Goal: Information Seeking & Learning: Learn about a topic

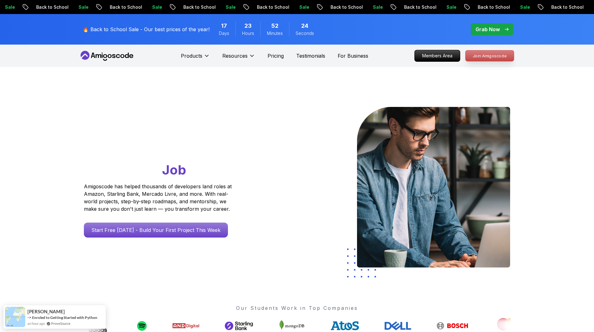
click at [494, 56] on p "Join Amigoscode" at bounding box center [490, 56] width 48 height 11
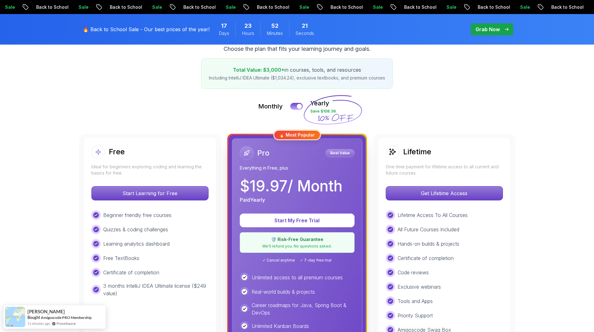
scroll to position [156, 0]
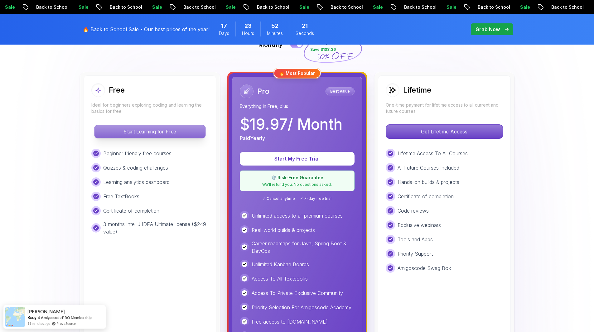
click at [169, 133] on p "Start Learning for Free" at bounding box center [149, 131] width 111 height 13
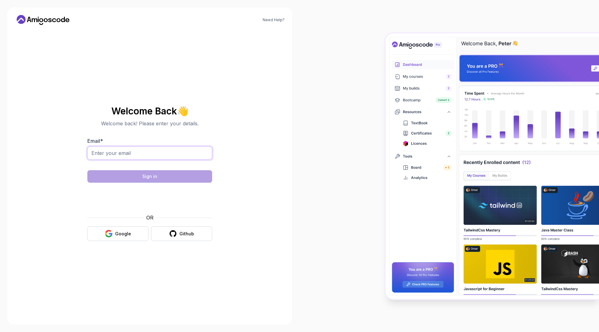
click at [136, 154] on input "Email *" at bounding box center [149, 153] width 125 height 13
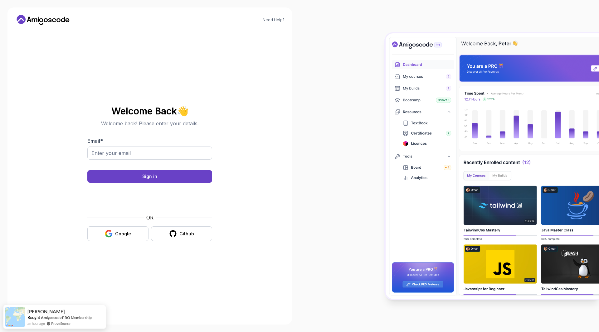
click at [390, 117] on body "Need Help? Welcome Back 👋 Welcome back! Please enter your details. Email * Sign…" at bounding box center [299, 166] width 599 height 332
drag, startPoint x: 127, startPoint y: 144, endPoint x: 129, endPoint y: 151, distance: 6.8
click at [127, 145] on div "Email *" at bounding box center [149, 151] width 125 height 29
click at [131, 153] on input "Email *" at bounding box center [149, 153] width 125 height 13
type input "cos7els@gmail.com"
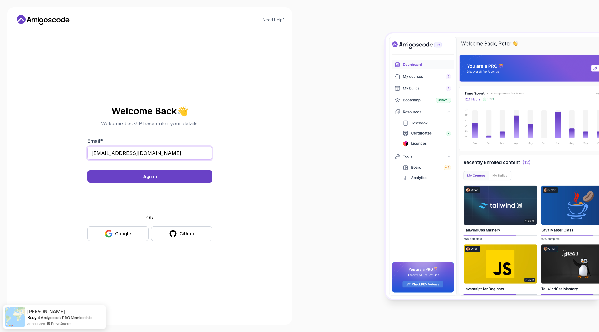
click at [87, 170] on button "Sign in" at bounding box center [149, 176] width 125 height 12
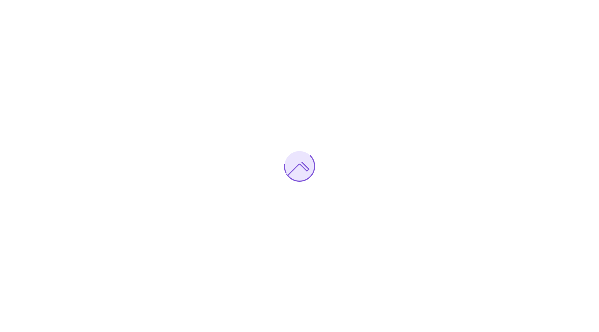
click at [158, 77] on div at bounding box center [299, 166] width 599 height 332
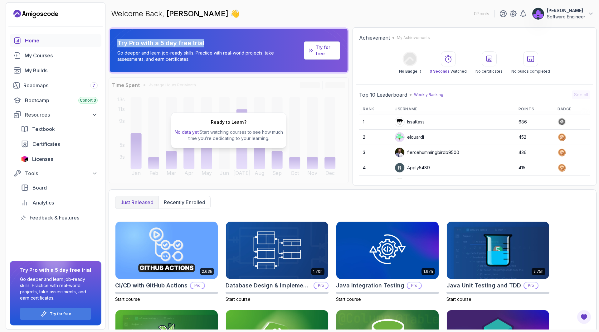
drag, startPoint x: 130, startPoint y: 43, endPoint x: 214, endPoint y: 42, distance: 83.6
click at [213, 42] on div "Try Pro with a 5 day free trial Go deeper and learn job-ready skills. Practice …" at bounding box center [229, 50] width 240 height 46
click at [46, 83] on div "Roadmaps 7" at bounding box center [60, 85] width 74 height 7
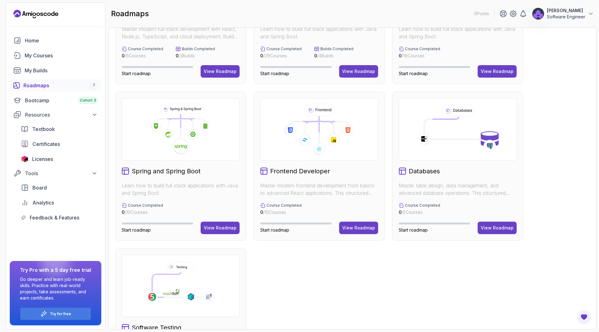
scroll to position [173, 0]
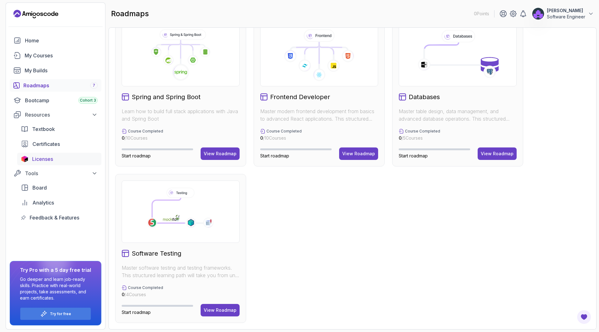
click at [51, 158] on span "Licenses" at bounding box center [42, 158] width 21 height 7
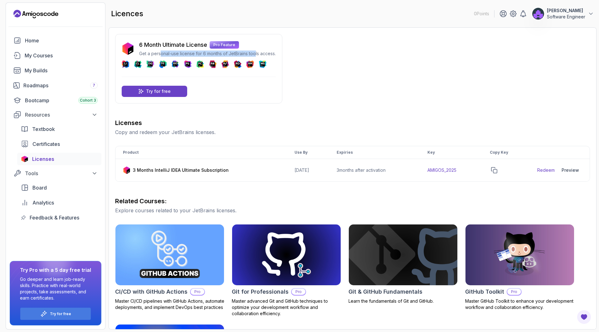
drag, startPoint x: 166, startPoint y: 52, endPoint x: 266, endPoint y: 52, distance: 100.4
click at [264, 52] on p "Get a personal-use license for 6 months of JetBrains tools access." at bounding box center [207, 54] width 137 height 6
click at [266, 52] on p "Get a personal-use license for 6 months of JetBrains tools access." at bounding box center [207, 54] width 137 height 6
drag, startPoint x: 284, startPoint y: 171, endPoint x: 325, endPoint y: 169, distance: 40.6
click at [325, 169] on td "2026-06-12" at bounding box center [308, 170] width 42 height 23
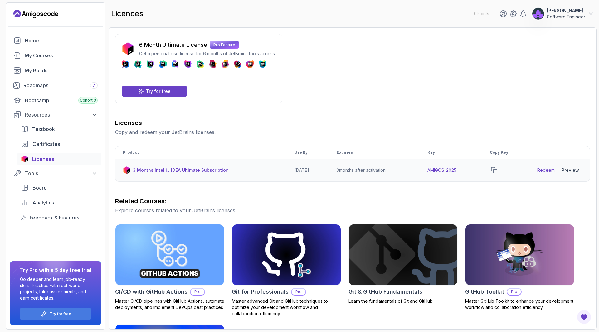
click at [325, 169] on td "2026-06-12" at bounding box center [308, 170] width 42 height 23
drag, startPoint x: 283, startPoint y: 170, endPoint x: 400, endPoint y: 170, distance: 117.3
click at [399, 170] on tr "3 Months IntelliJ IDEA Ultimate Subscription 2026-06-12 3 months after activati…" at bounding box center [352, 170] width 474 height 23
click at [400, 170] on td "3 months after activation" at bounding box center [374, 170] width 91 height 23
click at [574, 11] on p "Aleksandr Mazur" at bounding box center [566, 10] width 38 height 6
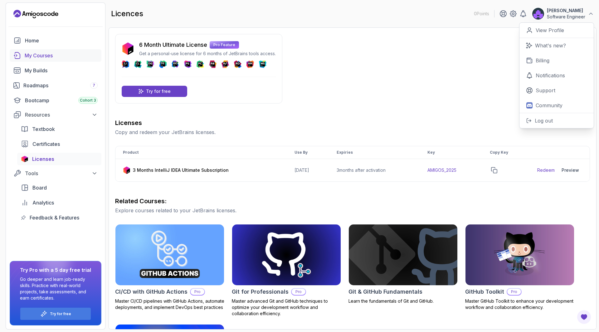
click at [47, 57] on div "My Courses" at bounding box center [61, 55] width 73 height 7
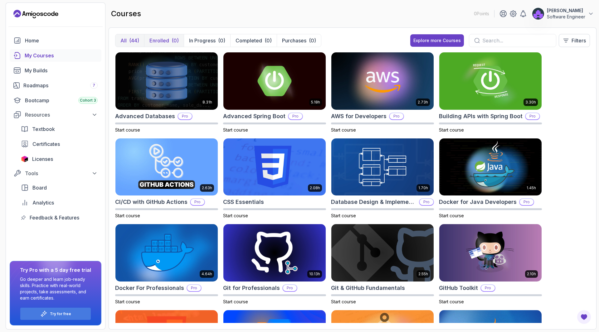
click at [168, 44] on p "Enrolled" at bounding box center [159, 40] width 20 height 7
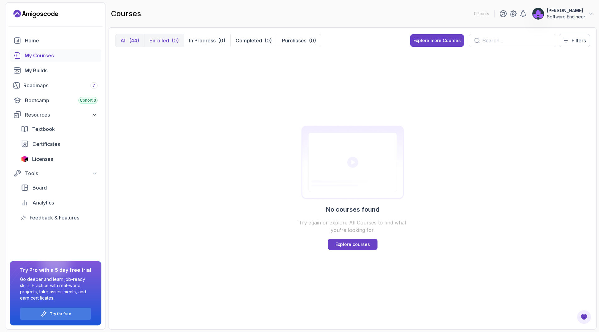
click at [133, 41] on div "(44)" at bounding box center [134, 40] width 10 height 7
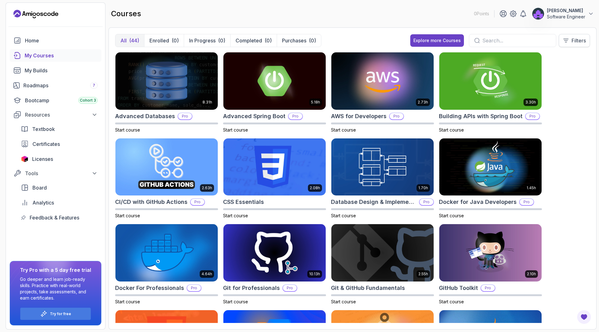
click at [570, 36] on button "Filters" at bounding box center [574, 40] width 31 height 13
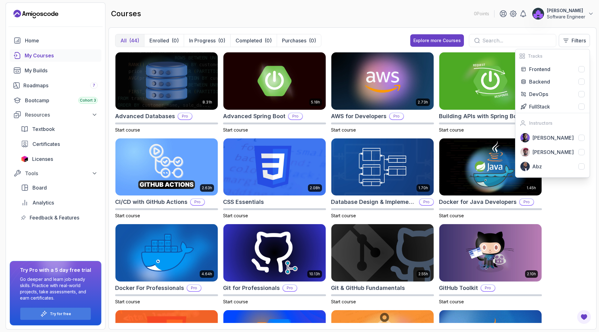
click at [562, 201] on div "8.31h Advanced Databases Pro Start course 5.18h Advanced Spring Boot Pro Start …" at bounding box center [352, 187] width 475 height 271
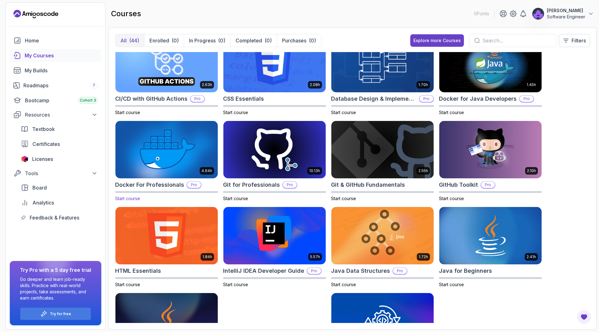
scroll to position [125, 0]
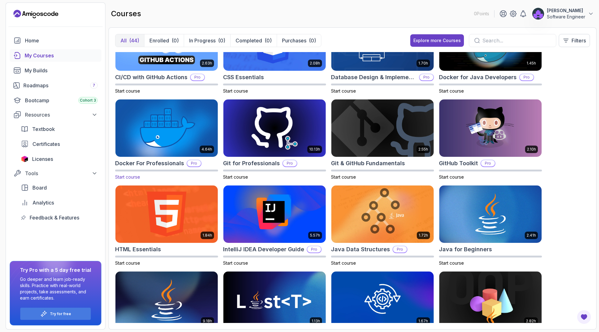
click at [195, 129] on img at bounding box center [166, 128] width 107 height 60
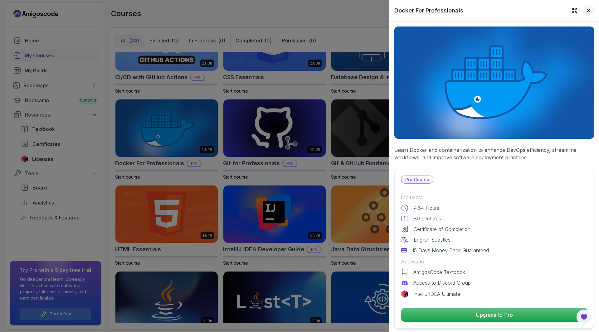
click at [585, 8] on icon at bounding box center [588, 10] width 6 height 6
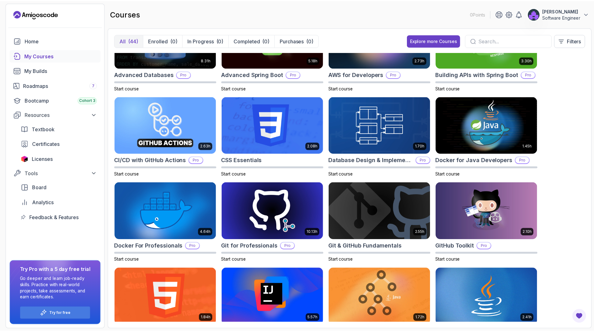
scroll to position [0, 0]
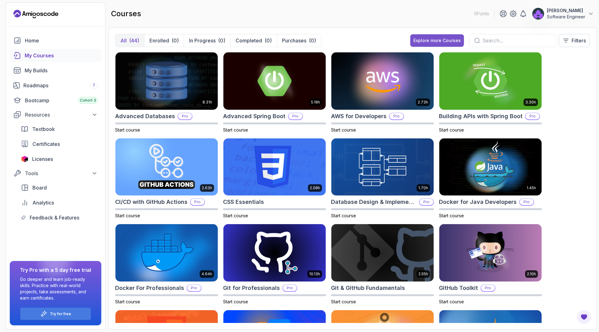
click at [432, 40] on div "Explore more Courses" at bounding box center [436, 40] width 47 height 6
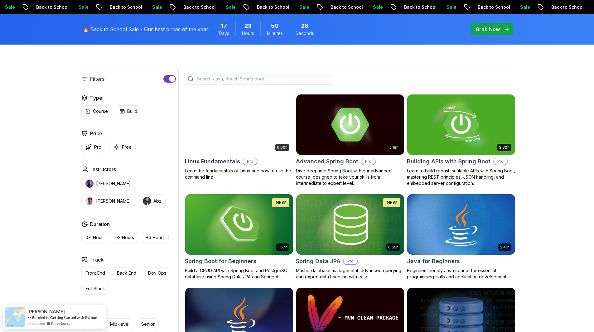
scroll to position [156, 0]
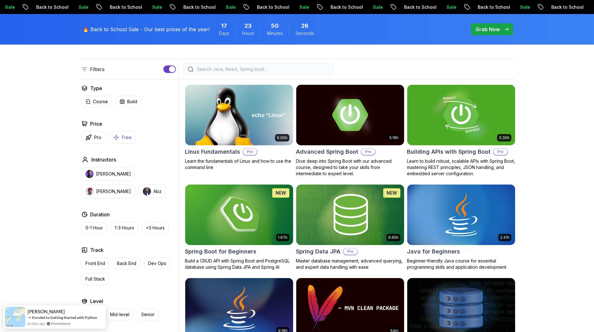
click at [122, 135] on p "Free" at bounding box center [127, 137] width 10 height 6
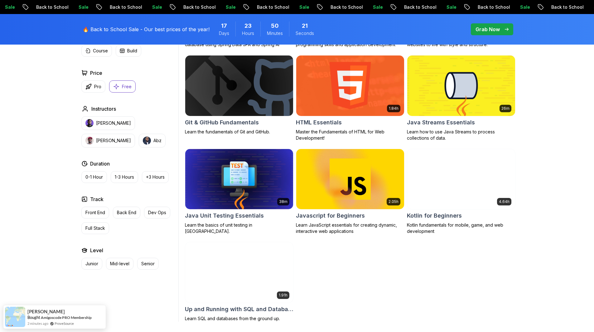
scroll to position [281, 0]
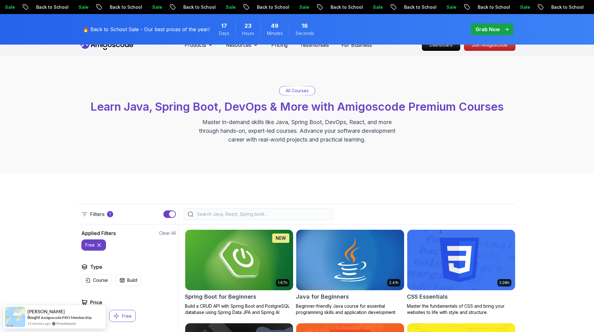
scroll to position [0, 0]
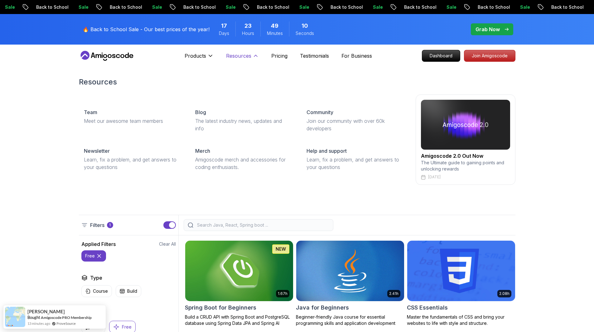
click at [237, 52] on p "Resources" at bounding box center [238, 55] width 25 height 7
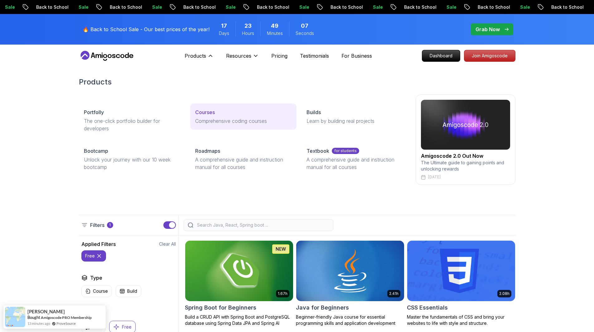
click at [225, 114] on div "Courses" at bounding box center [243, 112] width 96 height 7
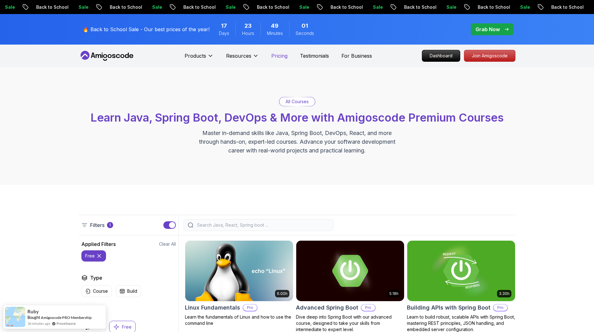
click at [281, 56] on p "Pricing" at bounding box center [279, 55] width 16 height 7
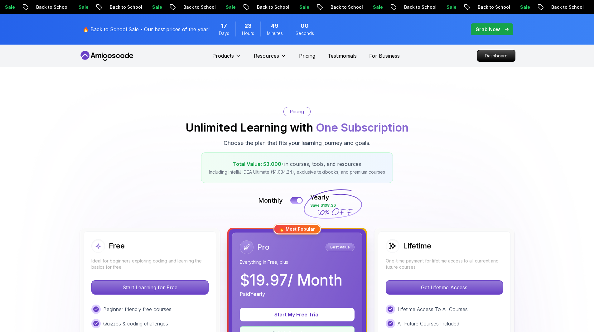
scroll to position [94, 0]
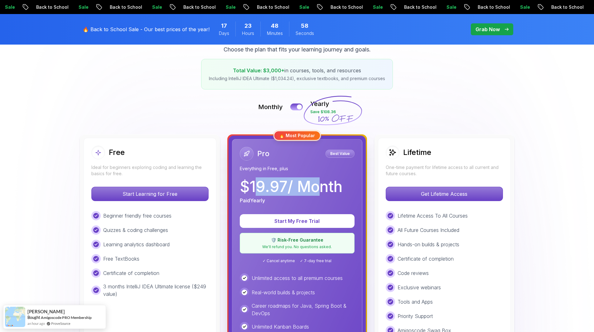
drag, startPoint x: 259, startPoint y: 185, endPoint x: 322, endPoint y: 185, distance: 63.0
click at [321, 185] on p "$ 19.97 / Month" at bounding box center [291, 186] width 103 height 15
click at [329, 185] on p "$ 19.97 / Month" at bounding box center [291, 186] width 103 height 15
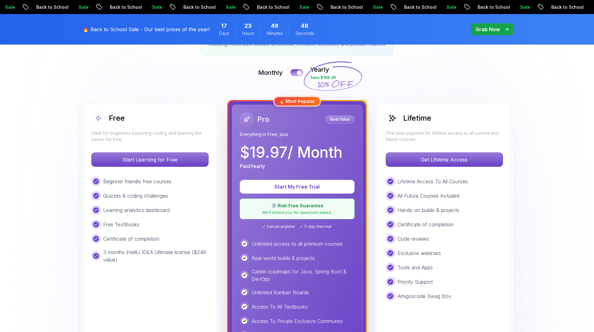
scroll to position [125, 0]
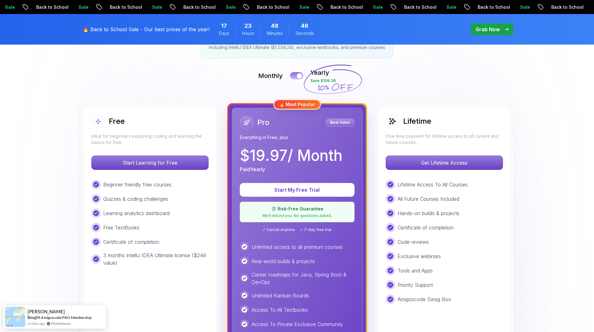
click at [298, 75] on div at bounding box center [299, 75] width 5 height 5
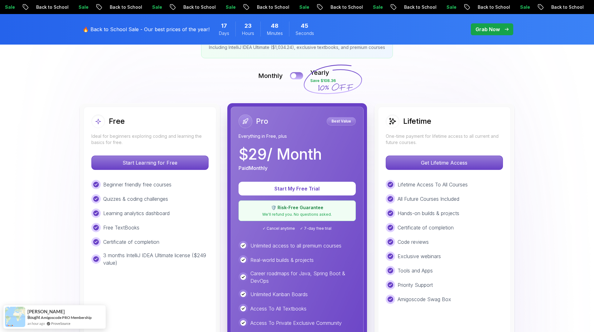
click at [296, 75] on div at bounding box center [293, 75] width 5 height 5
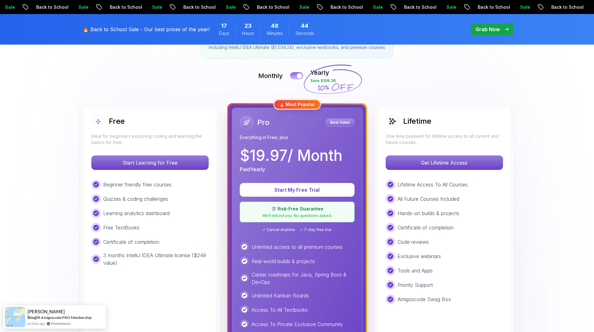
click at [296, 75] on button at bounding box center [296, 75] width 13 height 7
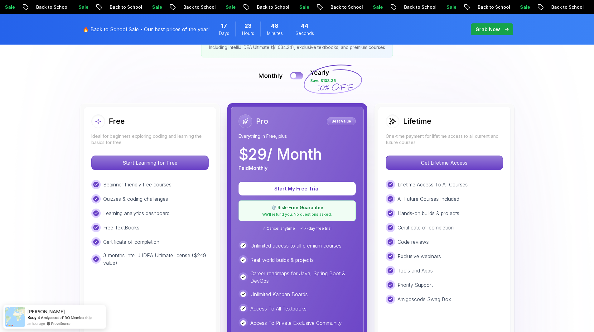
click at [296, 75] on div at bounding box center [293, 75] width 5 height 5
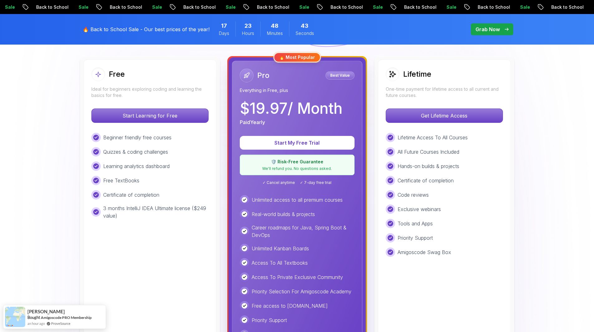
scroll to position [218, 0]
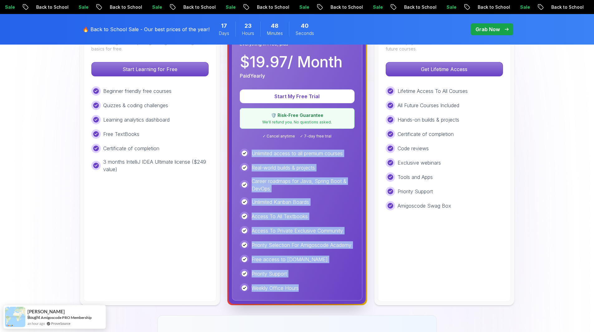
drag, startPoint x: 301, startPoint y: 288, endPoint x: 251, endPoint y: 153, distance: 144.4
click at [250, 153] on div "Unlimited access to all premium courses Real-world builds & projects Career roa…" at bounding box center [297, 221] width 115 height 144
click at [252, 153] on p "Unlimited access to all premium courses" at bounding box center [297, 153] width 91 height 7
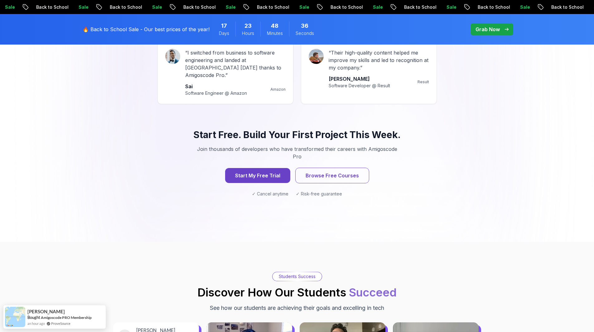
scroll to position [655, 0]
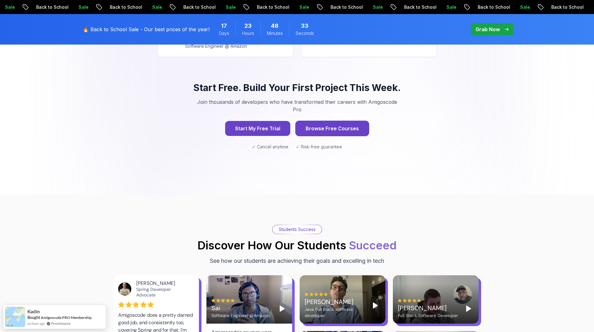
click at [352, 121] on button "Browse Free Courses" at bounding box center [332, 129] width 74 height 16
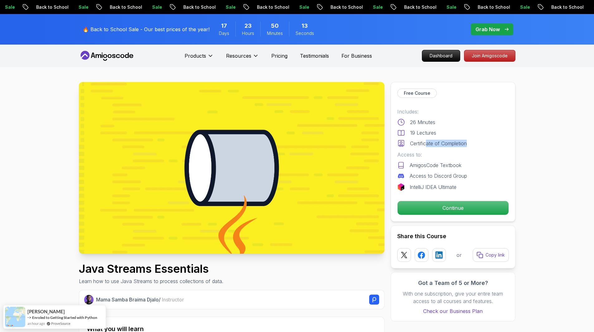
drag, startPoint x: 426, startPoint y: 143, endPoint x: 476, endPoint y: 142, distance: 50.5
click at [476, 142] on div "Certificate of Completion" at bounding box center [453, 143] width 112 height 7
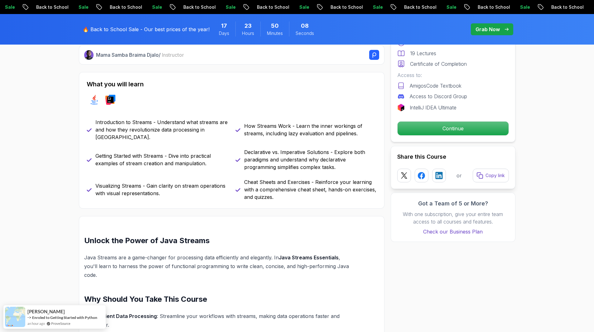
scroll to position [374, 0]
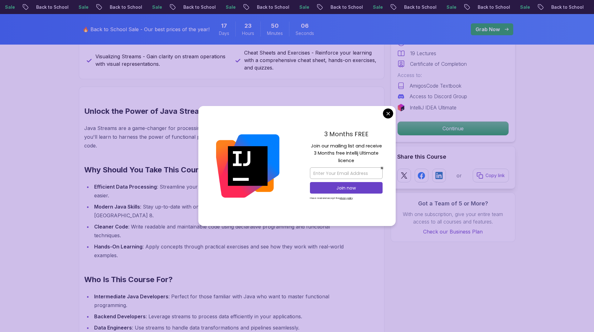
drag, startPoint x: 185, startPoint y: 164, endPoint x: 237, endPoint y: 163, distance: 52.4
click at [237, 162] on img at bounding box center [247, 165] width 63 height 63
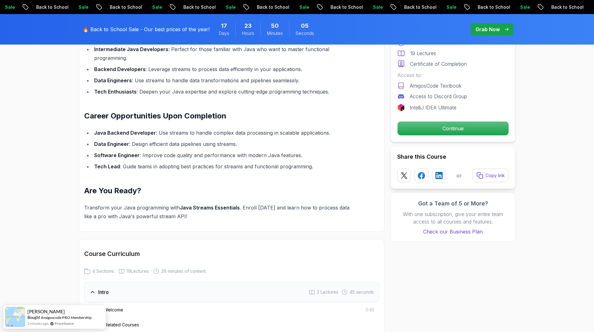
scroll to position [624, 0]
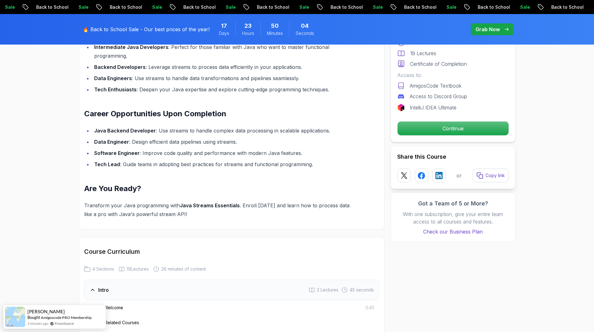
click at [215, 157] on div "Unlock the Power of Java Streams Java Streams are a game-changer for processing…" at bounding box center [216, 38] width 265 height 362
click at [209, 184] on h2 "Are You Ready?" at bounding box center [216, 189] width 265 height 10
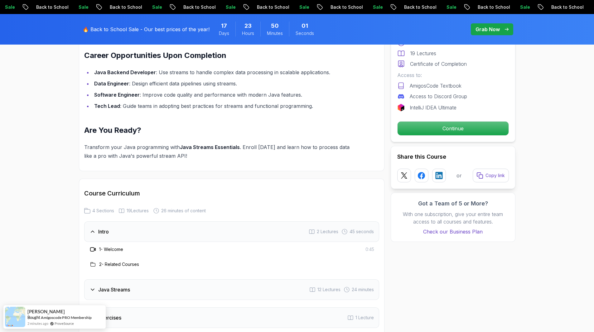
scroll to position [780, 0]
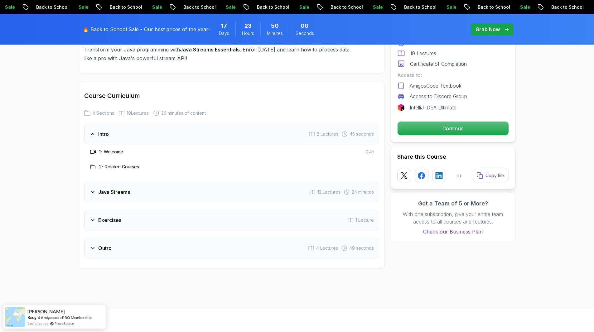
click at [132, 190] on div "Intro 2 Lectures 45 seconds 1 - Welcome 0:45 2 - Related Courses Java Streams 1…" at bounding box center [231, 191] width 295 height 135
click at [122, 188] on h3 "Java Streams" at bounding box center [114, 191] width 32 height 7
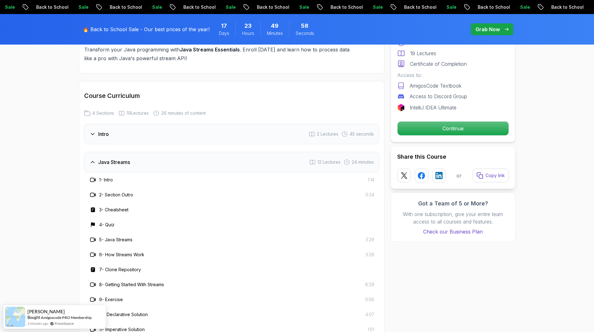
click at [173, 191] on div "2 - Section Outro 0:24" at bounding box center [231, 194] width 285 height 7
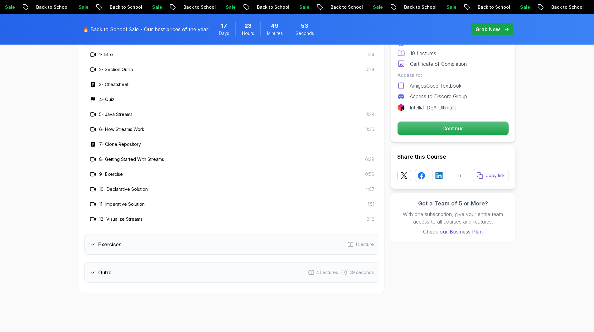
scroll to position [904, 0]
drag, startPoint x: 142, startPoint y: 142, endPoint x: 180, endPoint y: 142, distance: 38.0
click at [180, 156] on div "8 - Getting Started With Streams 6:29" at bounding box center [231, 159] width 285 height 7
click at [113, 172] on h3 "9 - Exercise" at bounding box center [111, 175] width 24 height 6
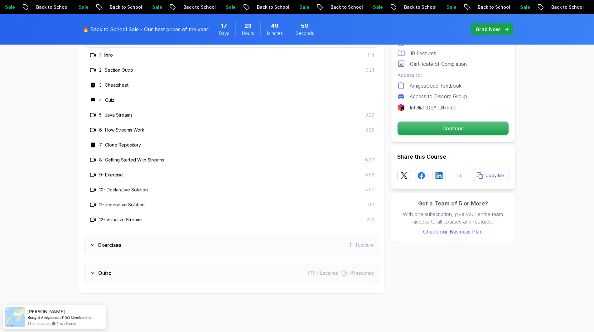
click at [117, 187] on h3 "10 - Declarative Solution" at bounding box center [123, 190] width 49 height 6
click at [131, 202] on h3 "11 - Imperative Solution" at bounding box center [122, 205] width 46 height 6
click at [124, 217] on h3 "12 - Visualize Streams" at bounding box center [120, 220] width 43 height 6
drag, startPoint x: 115, startPoint y: 204, endPoint x: 149, endPoint y: 204, distance: 33.7
click at [149, 216] on div "12 - Visualize Streams 2:12" at bounding box center [231, 219] width 285 height 7
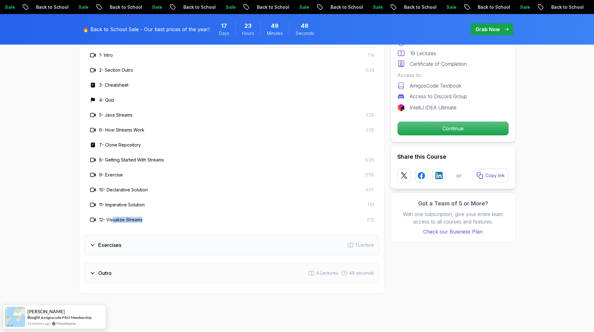
click at [149, 216] on div "12 - Visualize Streams 2:12" at bounding box center [231, 219] width 285 height 7
click at [126, 217] on h3 "12 - Visualize Streams" at bounding box center [120, 220] width 43 height 6
click at [115, 235] on div "Exercises 1 Lecture" at bounding box center [231, 245] width 295 height 21
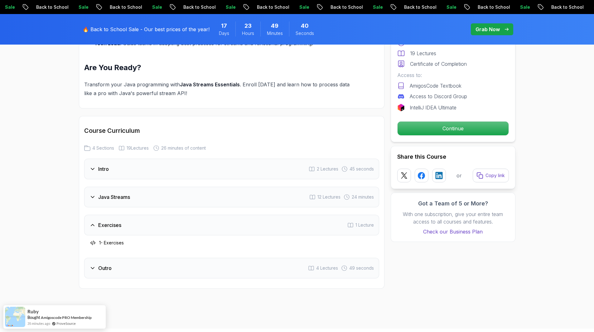
scroll to position [748, 0]
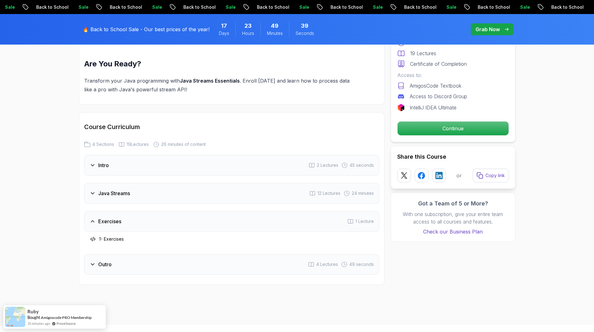
click at [223, 183] on div "Java Streams 12 Lectures 24 minutes" at bounding box center [231, 193] width 295 height 21
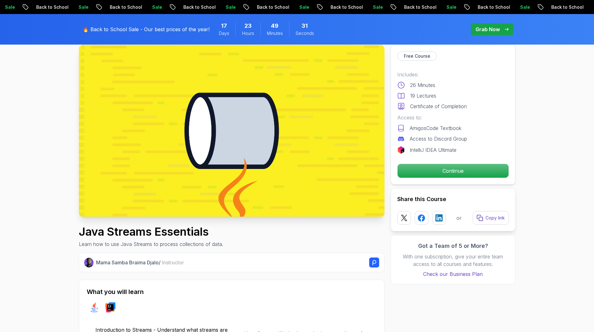
scroll to position [0, 0]
